Goal: Navigation & Orientation: Go to known website

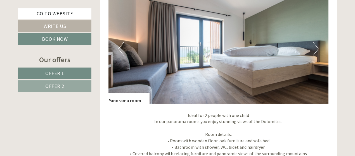
scroll to position [811, 0]
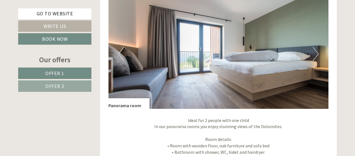
click at [317, 47] on button "Next" at bounding box center [316, 54] width 6 height 14
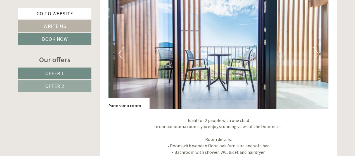
click at [317, 47] on button "Next" at bounding box center [316, 54] width 6 height 14
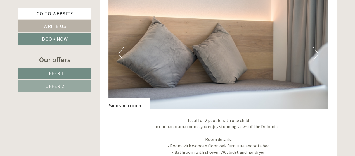
click at [317, 47] on button "Next" at bounding box center [316, 54] width 6 height 14
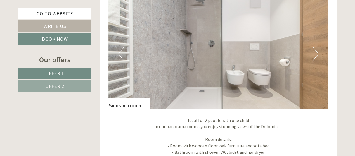
click at [317, 47] on button "Next" at bounding box center [316, 54] width 6 height 14
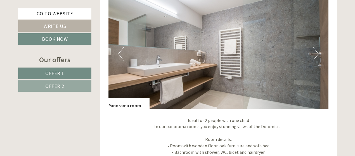
click at [317, 47] on button "Next" at bounding box center [316, 54] width 6 height 14
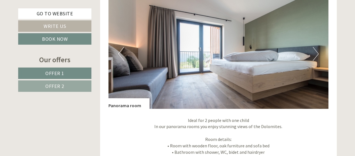
click at [317, 47] on button "Next" at bounding box center [316, 54] width 6 height 14
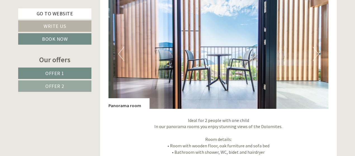
click at [69, 74] on link "Offer 1" at bounding box center [54, 73] width 73 height 11
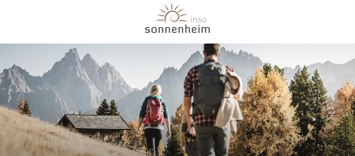
scroll to position [0, 0]
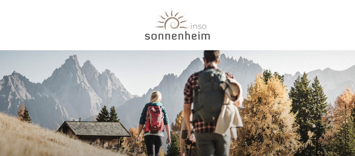
drag, startPoint x: 144, startPoint y: 36, endPoint x: 194, endPoint y: 39, distance: 50.2
click at [194, 39] on div at bounding box center [177, 26] width 313 height 46
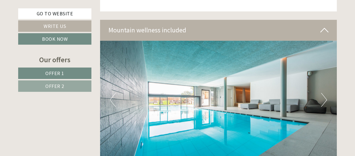
scroll to position [895, 0]
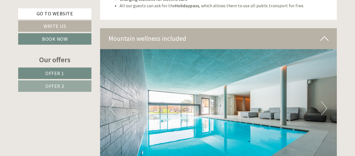
click at [324, 102] on button "Next" at bounding box center [324, 109] width 6 height 14
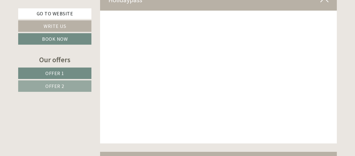
scroll to position [1567, 0]
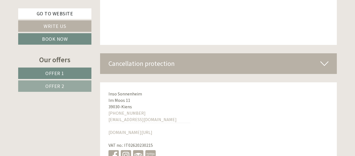
scroll to position [2042, 0]
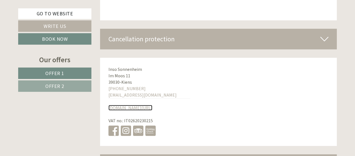
click at [125, 105] on link "[DOMAIN_NAME][URL]" at bounding box center [131, 108] width 44 height 6
